Goal: Find specific page/section: Find specific page/section

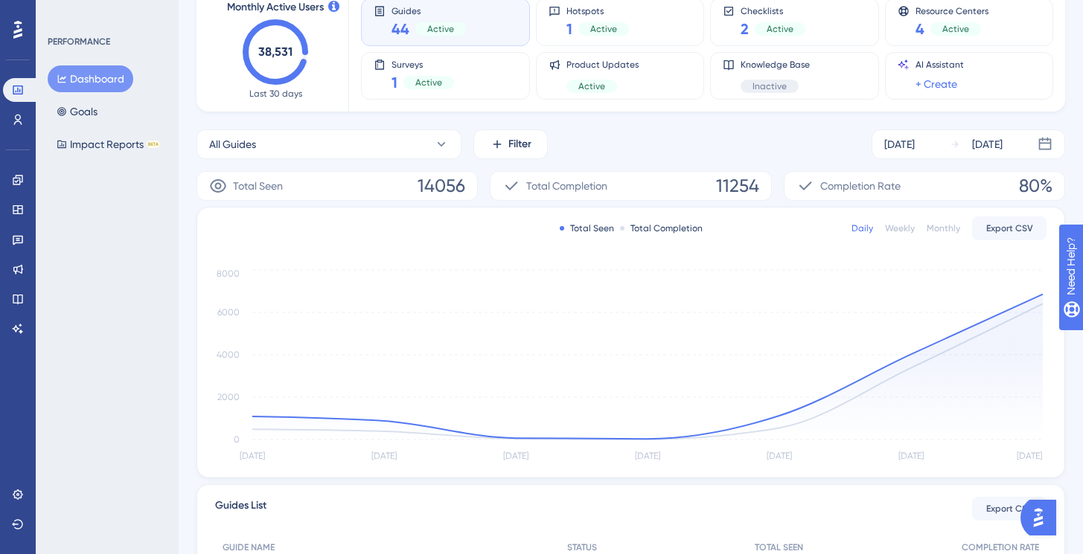
scroll to position [96, 0]
click at [410, 142] on button "All Guides" at bounding box center [328, 145] width 265 height 30
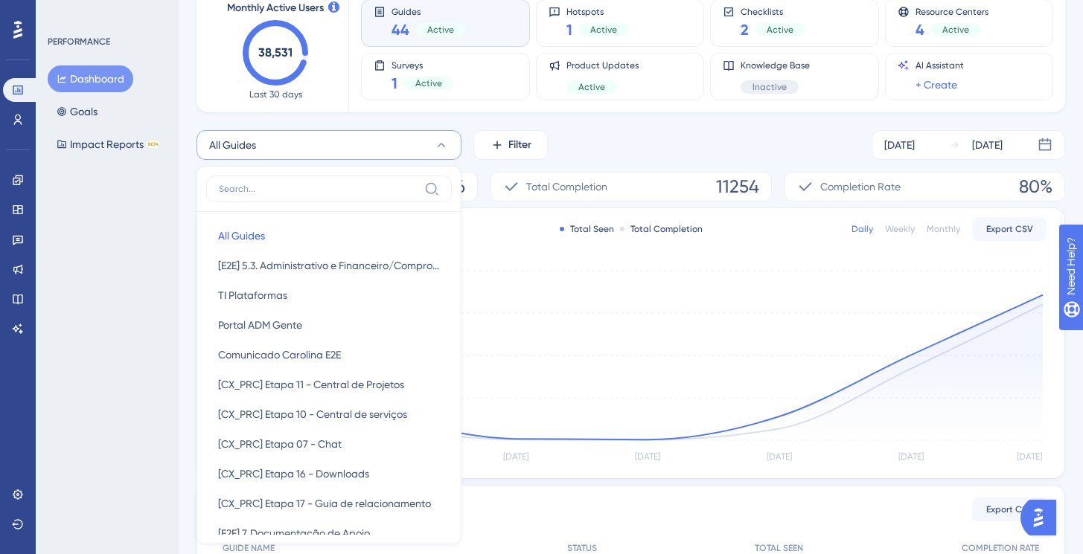
scroll to position [159, 0]
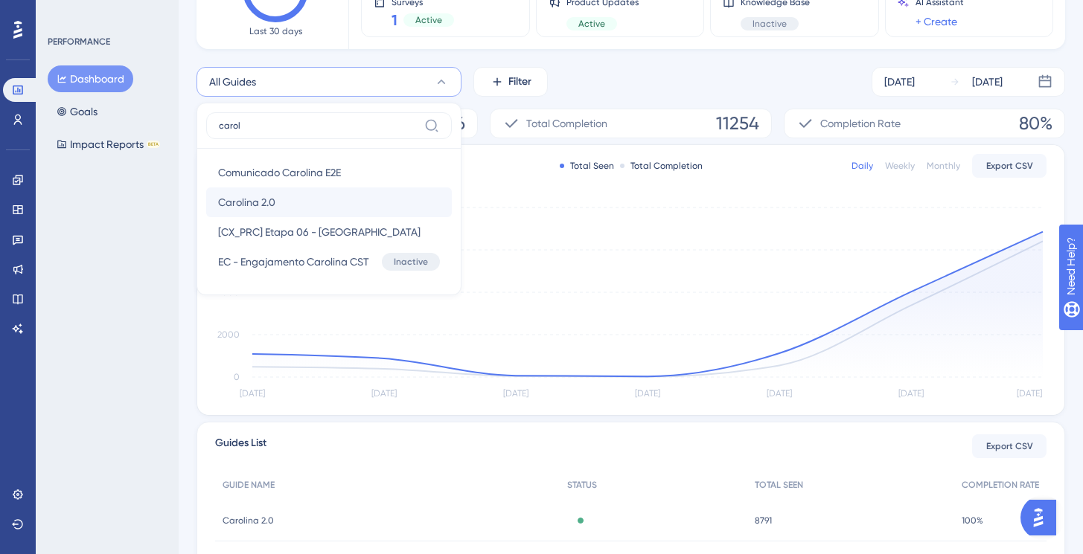
type input "carol"
click at [301, 196] on button "Carolina 2.0 Carolina 2.0" at bounding box center [329, 203] width 246 height 30
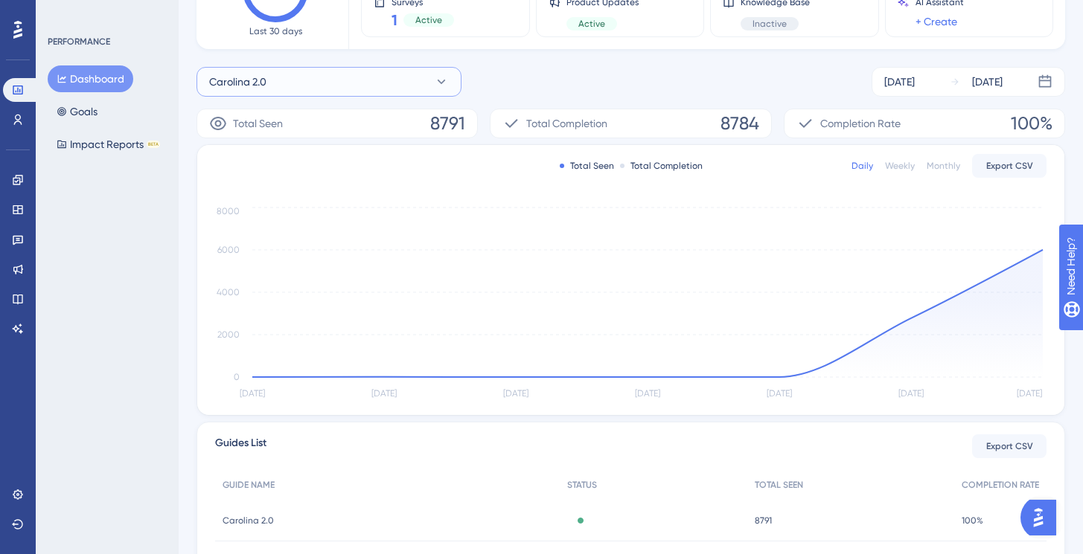
click at [324, 77] on button "Carolina 2.0" at bounding box center [328, 82] width 265 height 30
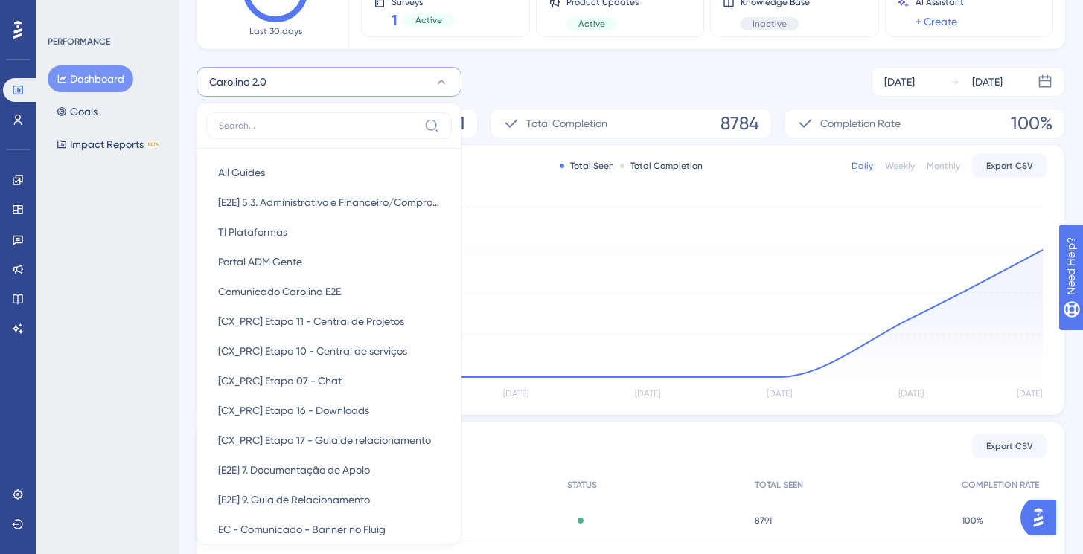
scroll to position [202, 0]
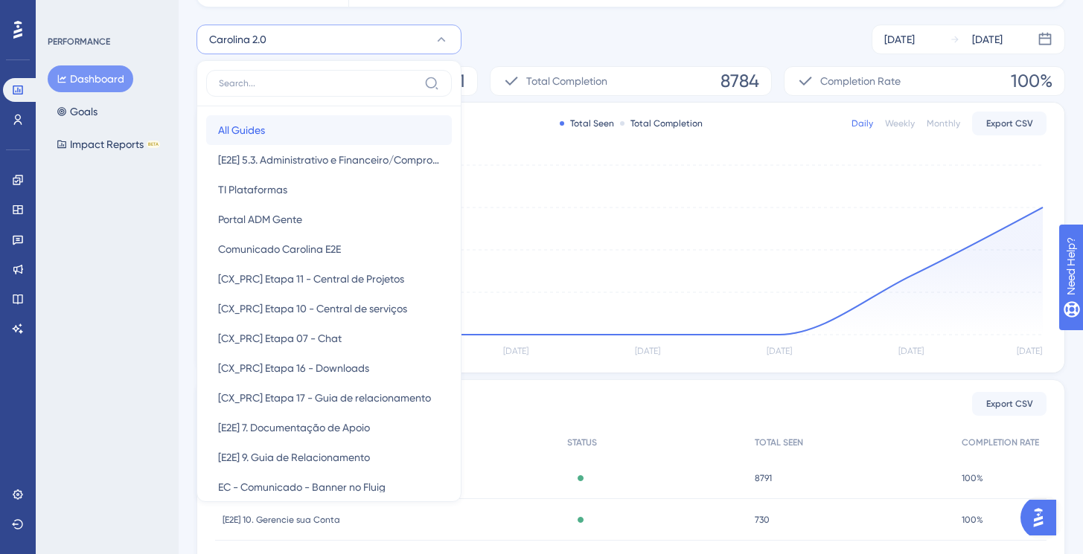
click at [274, 136] on button "All Guides All Guides" at bounding box center [329, 130] width 246 height 30
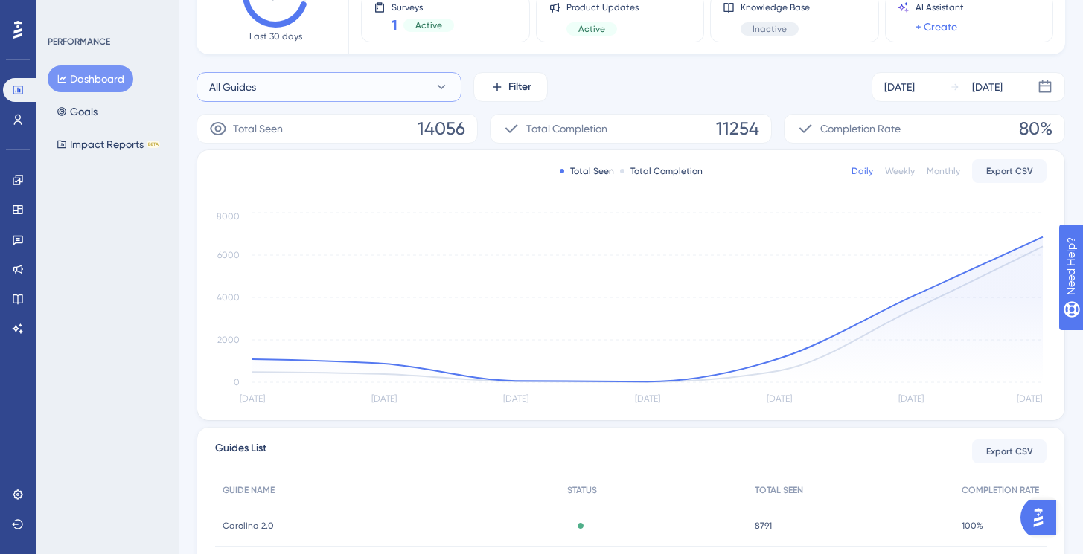
click at [291, 92] on button "All Guides" at bounding box center [328, 87] width 265 height 30
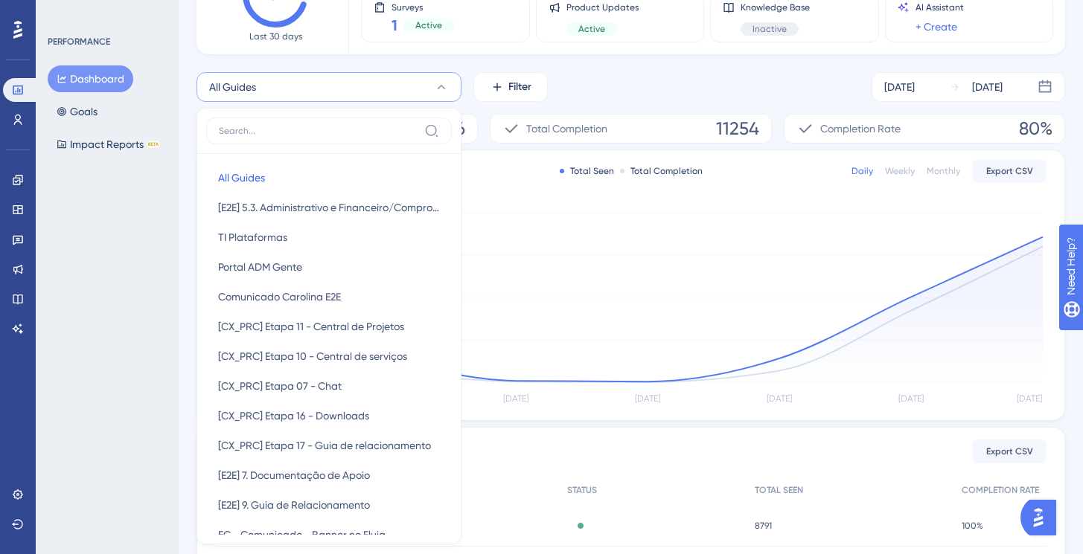
scroll to position [187, 0]
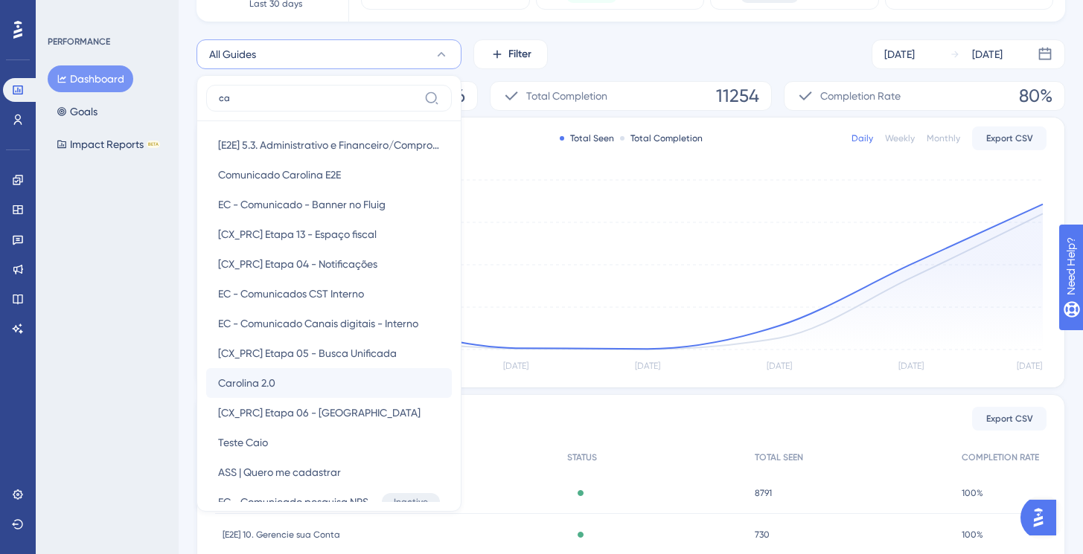
type input "ca"
click at [289, 385] on button "Carolina 2.0 Carolina 2.0" at bounding box center [329, 383] width 246 height 30
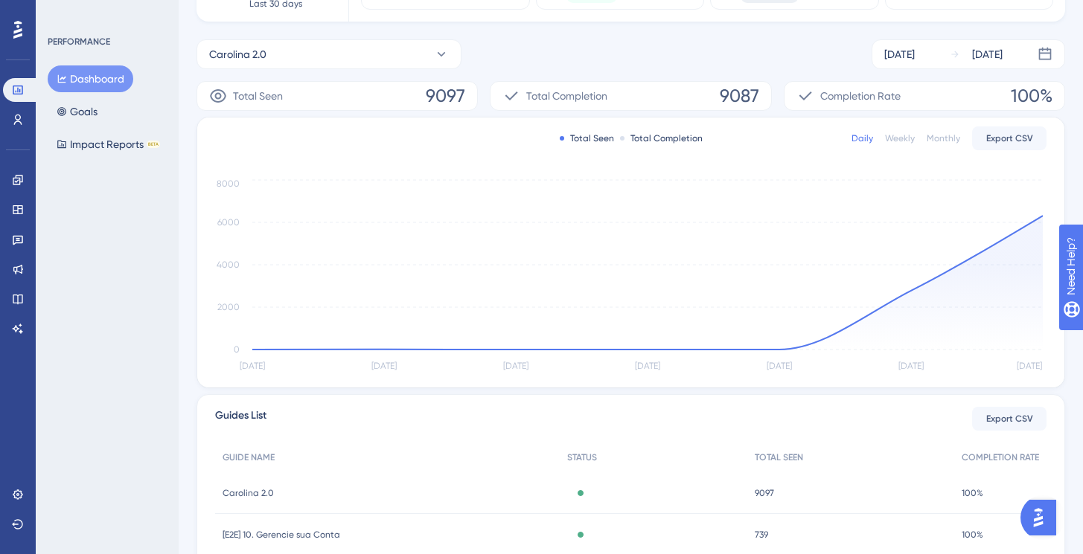
click at [912, 141] on div "Weekly" at bounding box center [900, 138] width 30 height 12
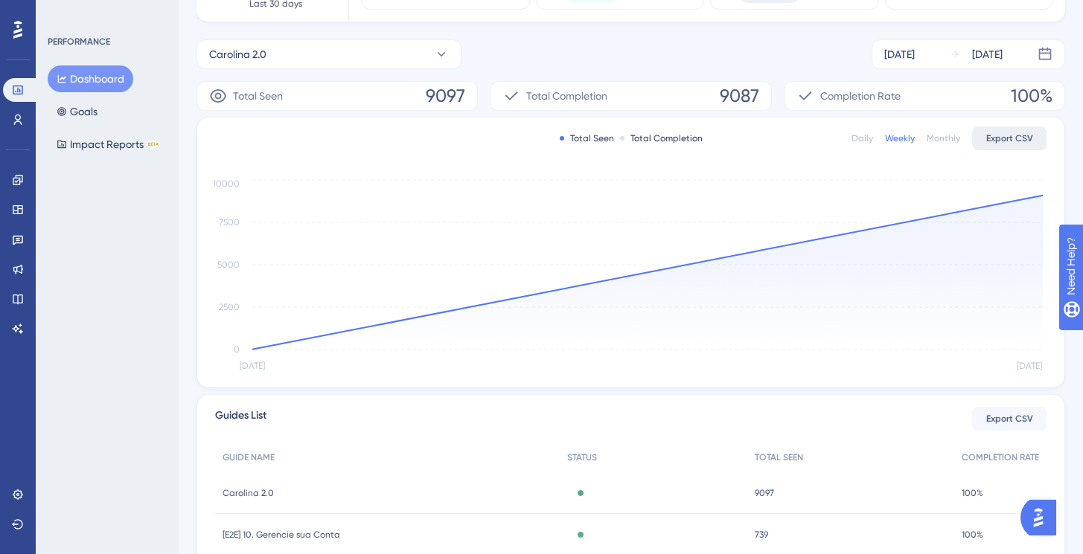
click at [1022, 137] on span "Export CSV" at bounding box center [1009, 138] width 47 height 12
